Goal: Transaction & Acquisition: Book appointment/travel/reservation

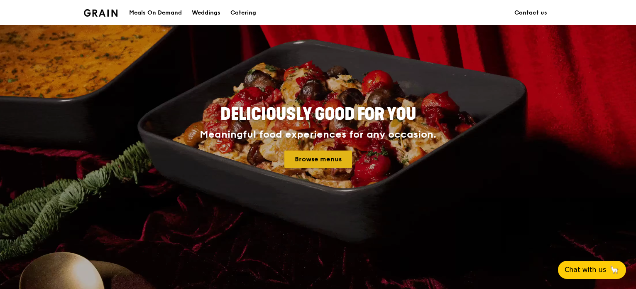
click at [322, 162] on link "Browse menus" at bounding box center [319, 158] width 68 height 17
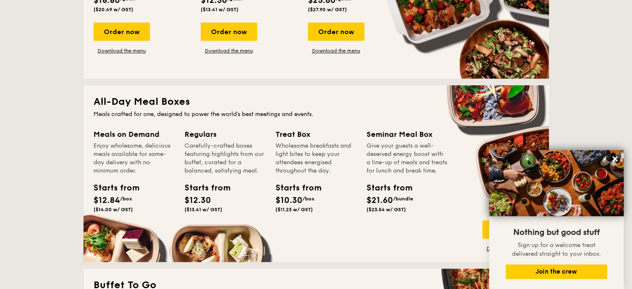
scroll to position [540, 0]
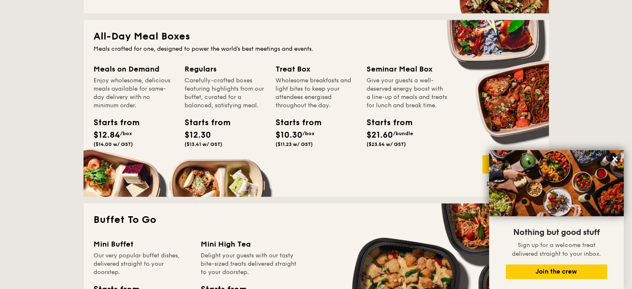
click at [407, 68] on div "Seminar Meal Box" at bounding box center [406, 69] width 81 height 12
click at [366, 129] on div "Starts from" at bounding box center [384, 122] width 37 height 12
click at [615, 160] on icon at bounding box center [614, 158] width 5 height 5
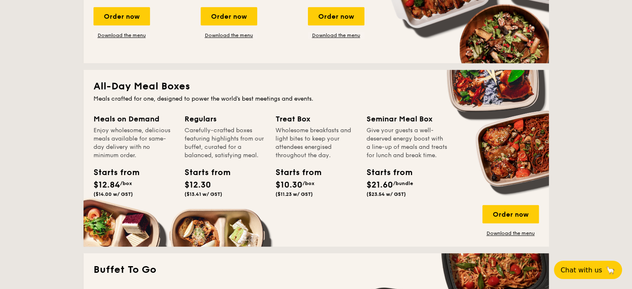
scroll to position [457, 0]
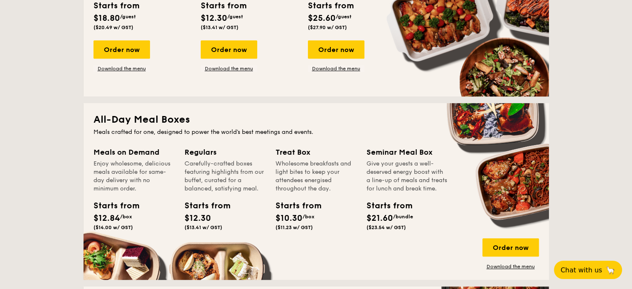
click at [141, 161] on div "Enjoy wholesome, delicious meals available for same-day delivery with no minimu…" at bounding box center [133, 175] width 81 height 33
click at [132, 147] on div "Meals on Demand" at bounding box center [133, 152] width 81 height 12
click at [96, 148] on div "Meals on Demand" at bounding box center [133, 152] width 81 height 12
click at [145, 126] on h2 "All-Day Meal Boxes" at bounding box center [315, 119] width 445 height 13
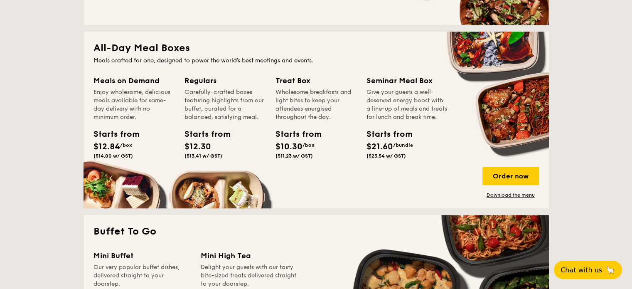
scroll to position [540, 0]
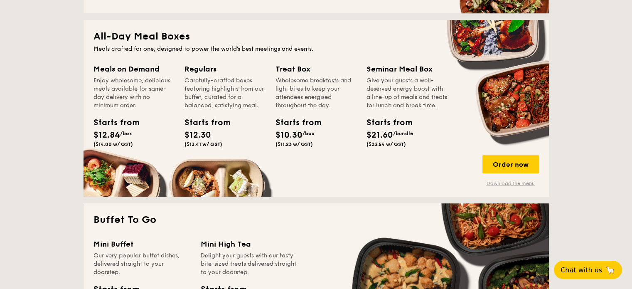
click at [500, 185] on link "Download the menu" at bounding box center [510, 183] width 56 height 7
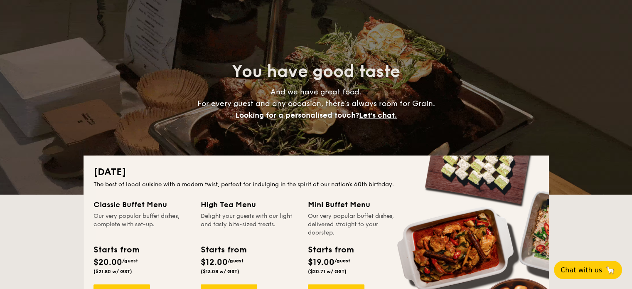
scroll to position [0, 0]
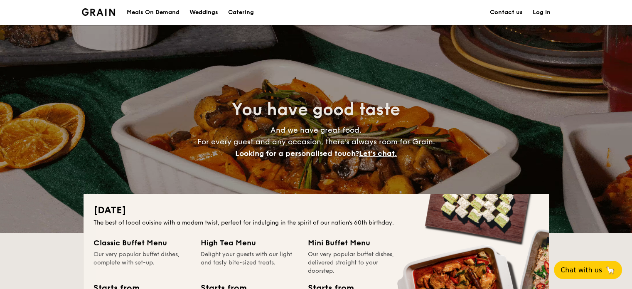
click at [86, 13] on img at bounding box center [99, 11] width 34 height 7
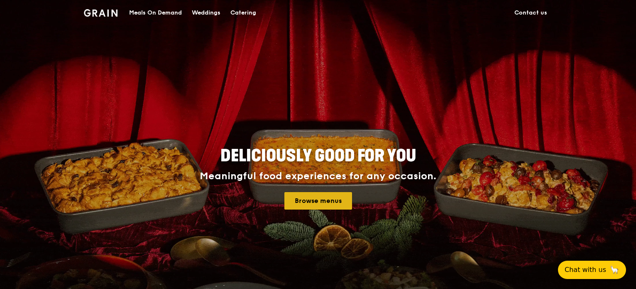
click at [332, 197] on link "Browse menus" at bounding box center [319, 200] width 68 height 17
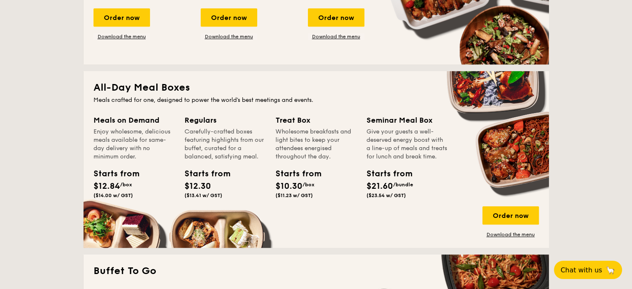
scroll to position [540, 0]
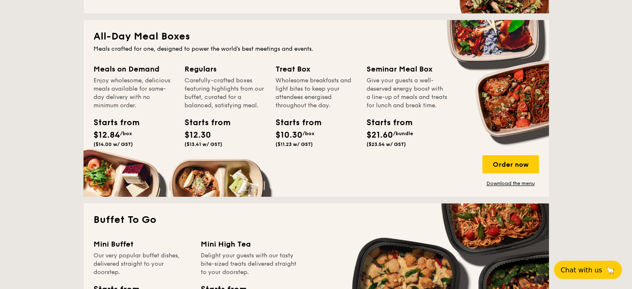
click at [197, 65] on div "Regulars" at bounding box center [224, 69] width 81 height 12
click at [129, 81] on div "Enjoy wholesome, delicious meals available for same-day delivery with no minimu…" at bounding box center [133, 92] width 81 height 33
drag, startPoint x: 134, startPoint y: 115, endPoint x: 125, endPoint y: 123, distance: 11.2
click at [133, 118] on div "Meals on Demand Enjoy wholesome, delicious meals available for same-day deliver…" at bounding box center [133, 106] width 81 height 87
click at [223, 134] on div "Starts from $12.30 ($13.41 w/ GST)" at bounding box center [203, 131] width 44 height 31
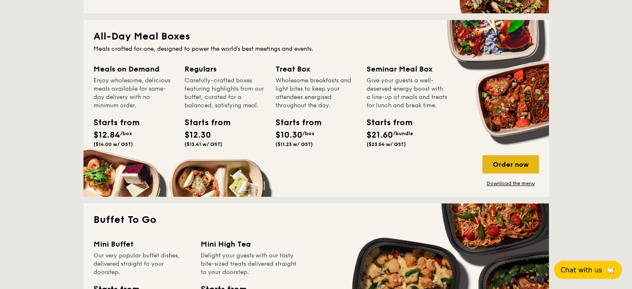
click at [512, 167] on div "Order now" at bounding box center [510, 164] width 56 height 18
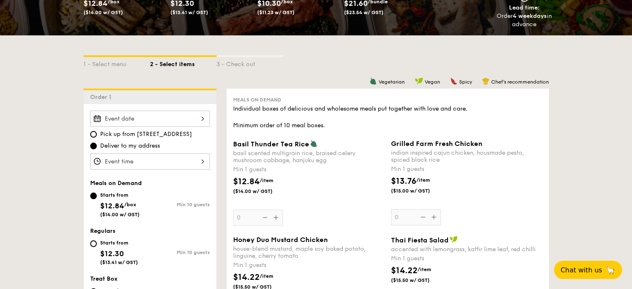
scroll to position [166, 0]
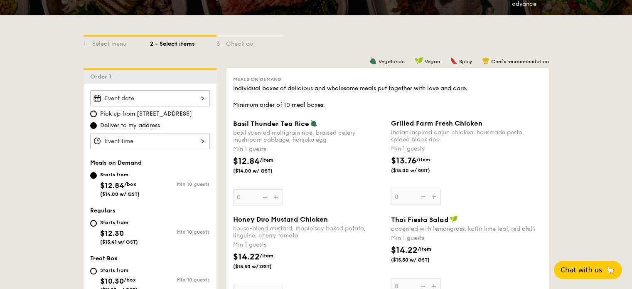
click at [191, 93] on div at bounding box center [150, 98] width 120 height 16
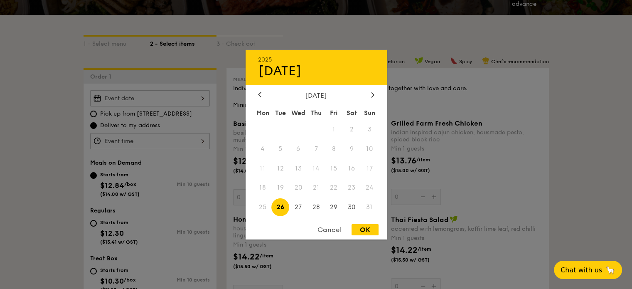
click at [283, 209] on span "26" at bounding box center [280, 207] width 18 height 18
click at [368, 229] on div "OK" at bounding box center [364, 229] width 27 height 11
type input "[DATE]"
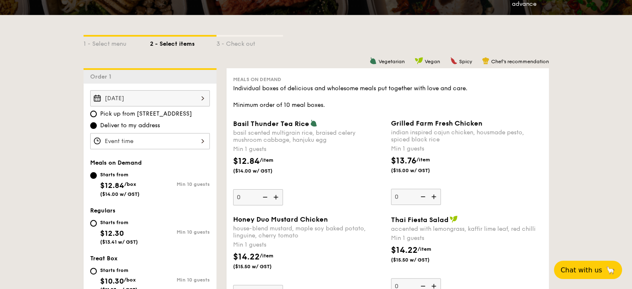
click at [156, 99] on div "[DATE]" at bounding box center [150, 98] width 120 height 16
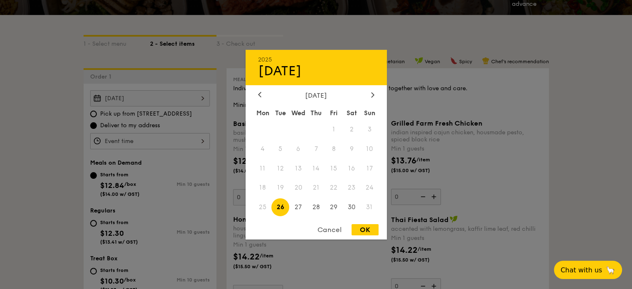
click at [278, 207] on span "26" at bounding box center [280, 207] width 18 height 18
click at [364, 231] on div "OK" at bounding box center [364, 229] width 27 height 11
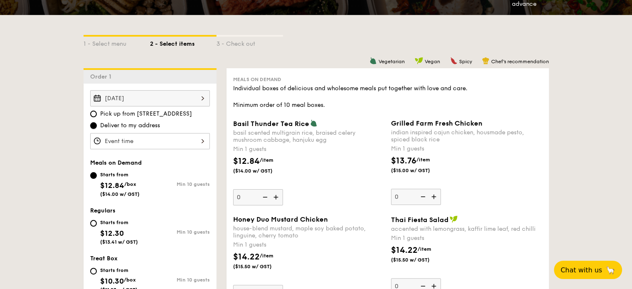
click at [91, 125] on input "Deliver to my address" at bounding box center [93, 125] width 7 height 7
click at [157, 144] on div at bounding box center [150, 141] width 120 height 16
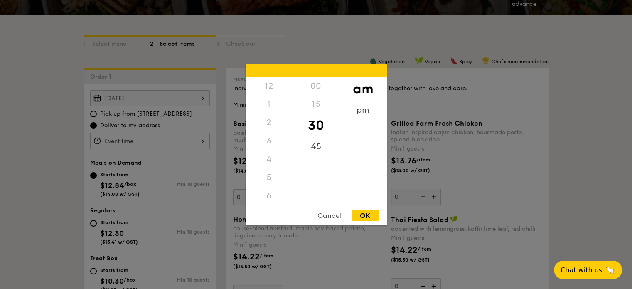
scroll to position [91, 0]
drag, startPoint x: 272, startPoint y: 174, endPoint x: 272, endPoint y: 135, distance: 39.5
click at [272, 135] on div "12 1 2 3 4 5 6 7 8 9 10 11" at bounding box center [268, 139] width 47 height 127
click at [274, 193] on div "11" at bounding box center [268, 204] width 47 height 24
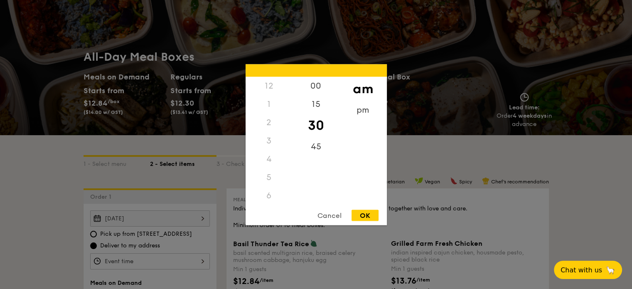
scroll to position [0, 0]
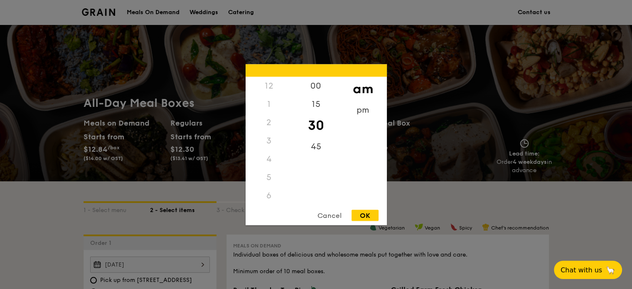
click at [269, 86] on div "12" at bounding box center [268, 85] width 47 height 18
click at [314, 87] on div "00" at bounding box center [315, 88] width 47 height 24
click at [370, 109] on div "pm" at bounding box center [362, 113] width 47 height 24
click at [266, 88] on div "12" at bounding box center [268, 88] width 47 height 24
click at [367, 214] on div "OK" at bounding box center [364, 214] width 27 height 11
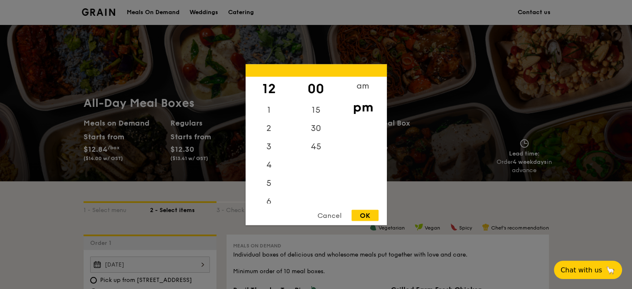
type input "12:00PM"
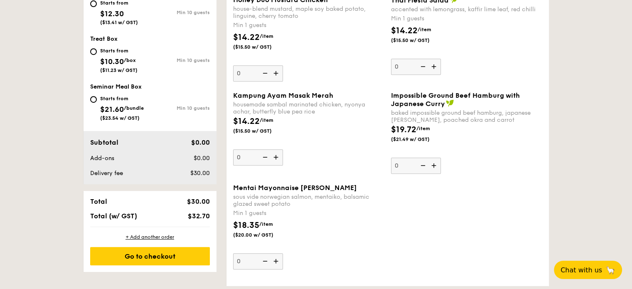
scroll to position [415, 0]
